Goal: Go to known website: Access a specific website the user already knows

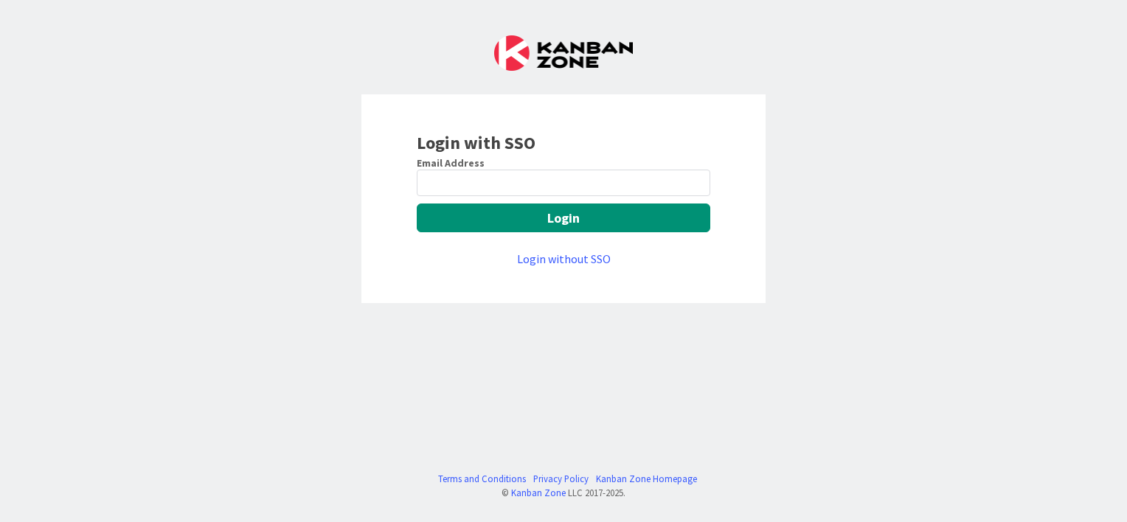
click at [465, 182] on input "email" at bounding box center [564, 183] width 294 height 27
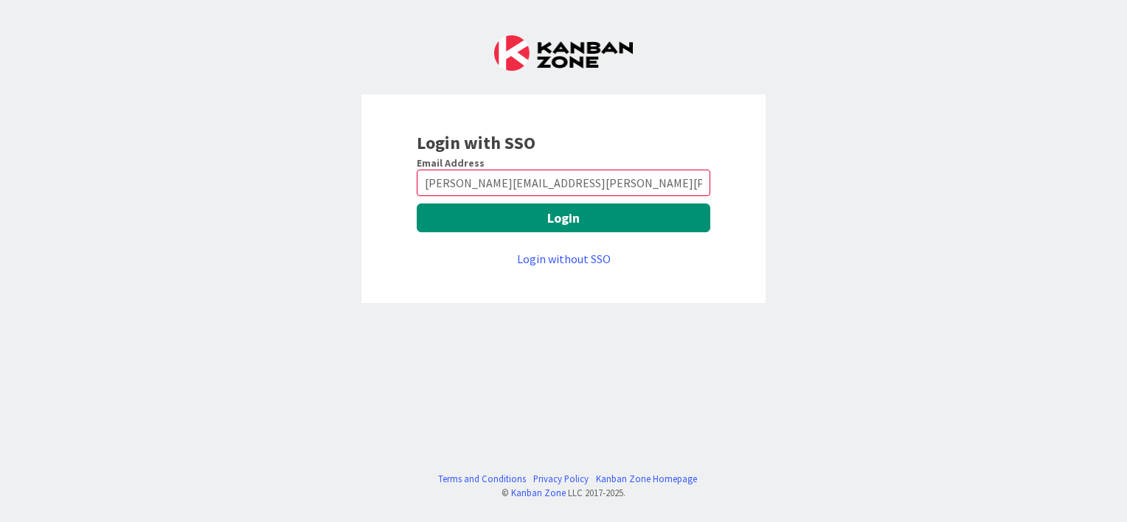
type input "[PERSON_NAME][EMAIL_ADDRESS][PERSON_NAME][PERSON_NAME][DOMAIN_NAME]"
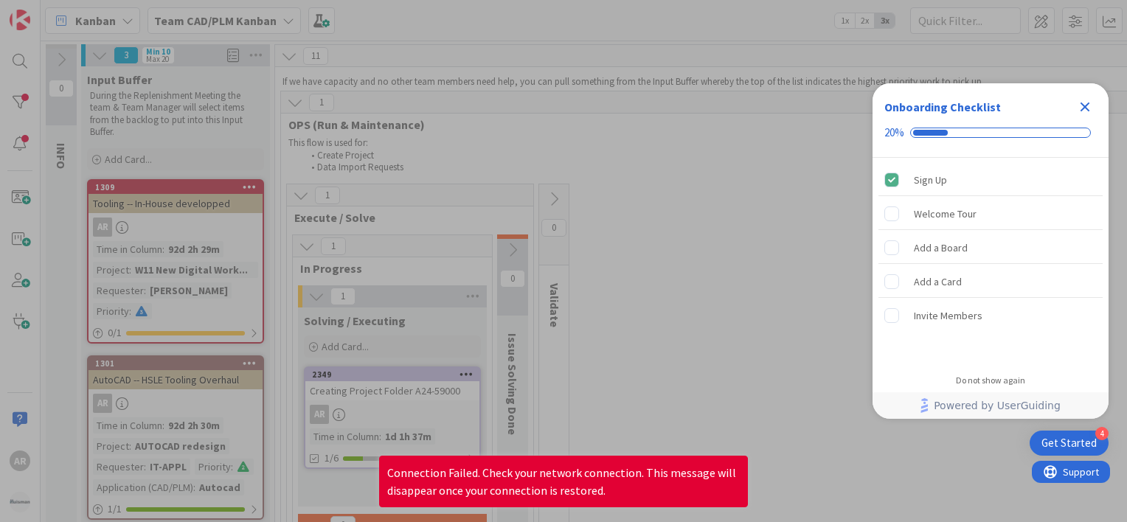
click at [1084, 100] on icon "Close Checklist" at bounding box center [1085, 107] width 18 height 18
